Goal: Task Accomplishment & Management: Use online tool/utility

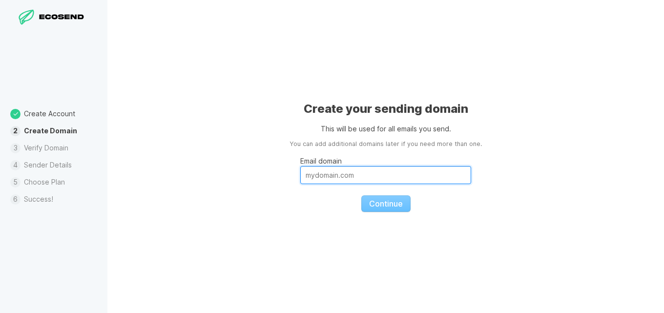
click at [322, 179] on input "Email domain" at bounding box center [385, 175] width 171 height 18
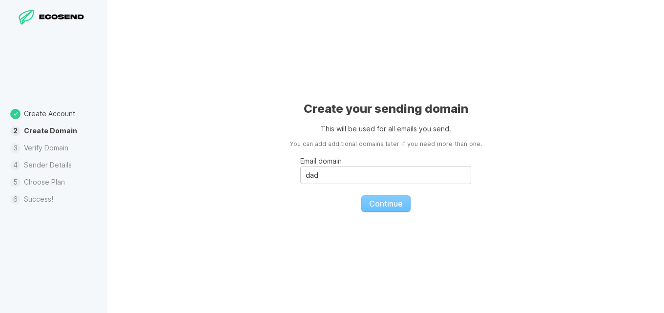
click at [387, 204] on fieldset "Email domain dad Continue" at bounding box center [385, 180] width 171 height 63
click at [357, 182] on input "dad" at bounding box center [385, 175] width 171 height 18
drag, startPoint x: 274, startPoint y: 173, endPoint x: 250, endPoint y: 170, distance: 24.1
click at [250, 170] on div "Create your sending domain This will be used for all emails you send. You can a…" at bounding box center [385, 156] width 557 height 313
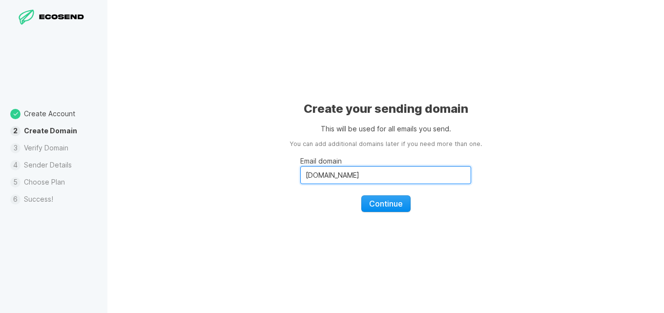
type input "[DOMAIN_NAME]"
click at [402, 207] on span "Continue" at bounding box center [386, 204] width 34 height 10
